Goal: Obtain resource: Download file/media

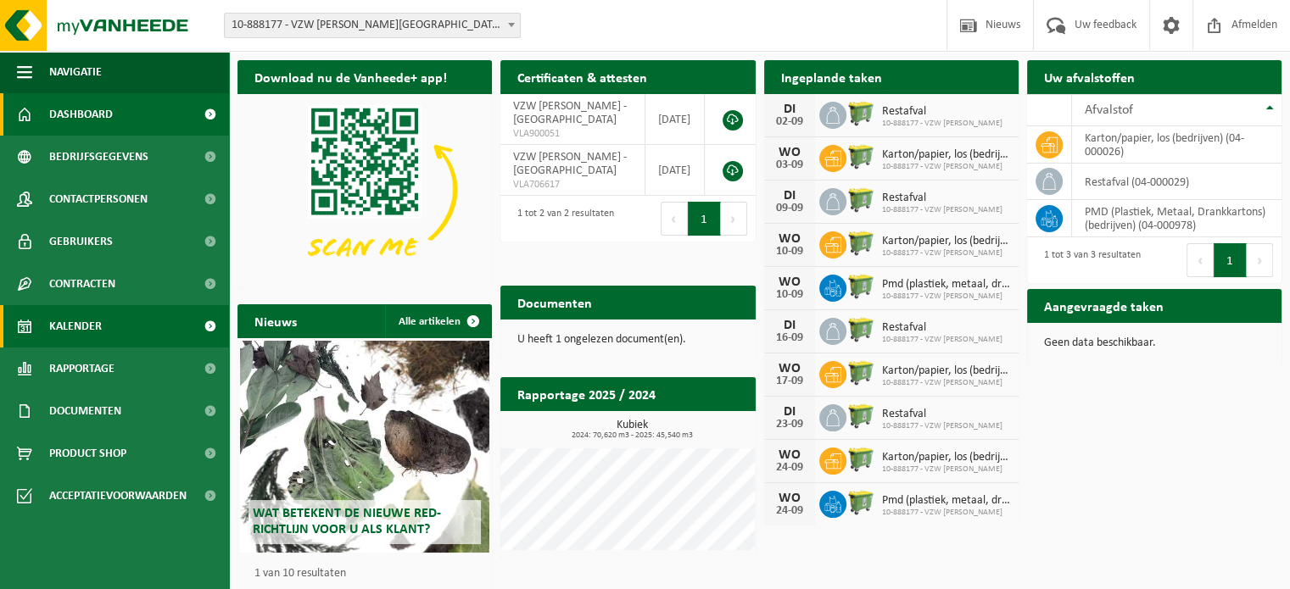
click at [88, 332] on span "Kalender" at bounding box center [75, 326] width 53 height 42
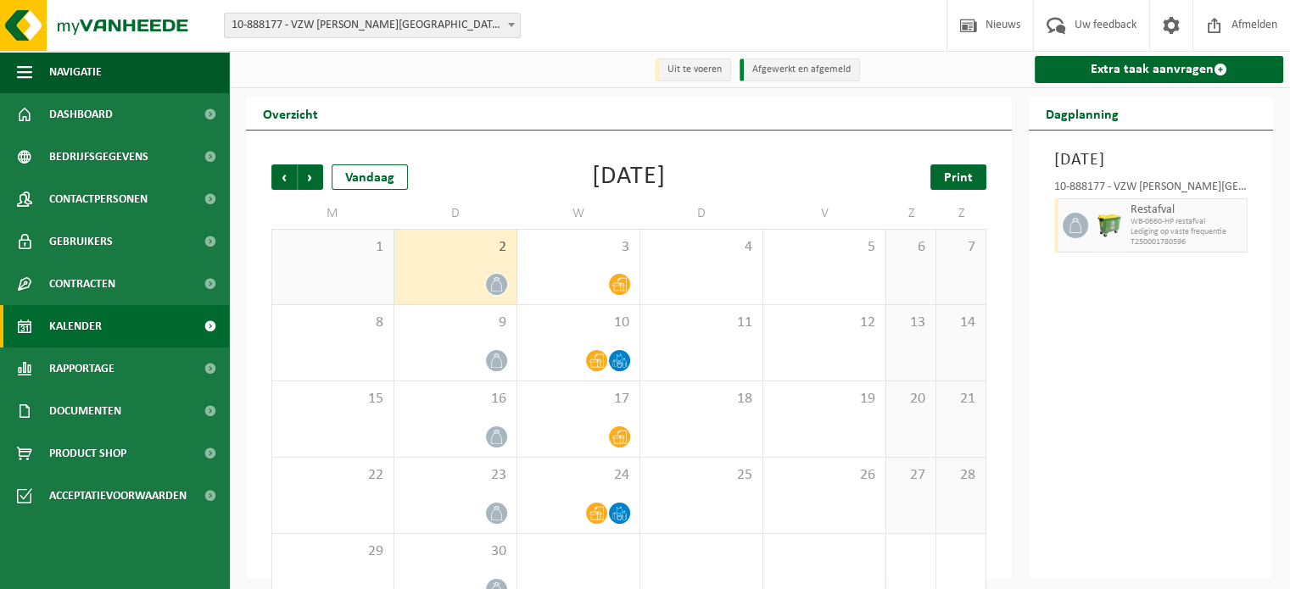
click at [958, 176] on span "Print" at bounding box center [958, 178] width 29 height 14
click at [311, 176] on span "Volgende" at bounding box center [310, 176] width 25 height 25
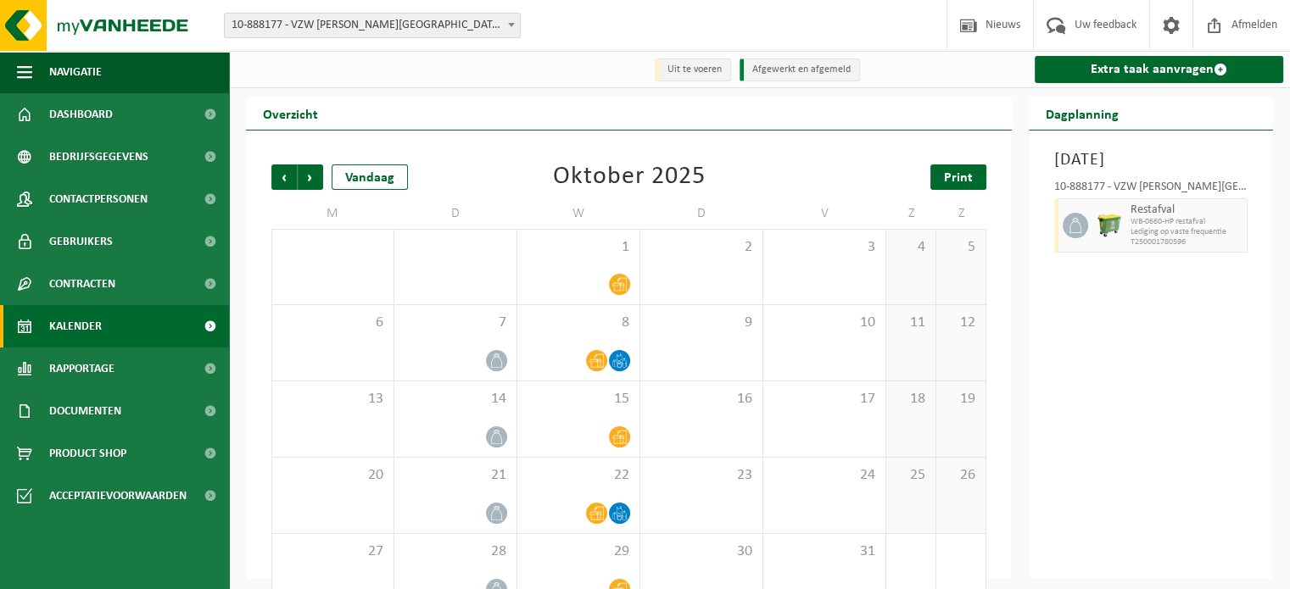
click at [973, 178] on link "Print" at bounding box center [958, 176] width 56 height 25
